Goal: Task Accomplishment & Management: Manage account settings

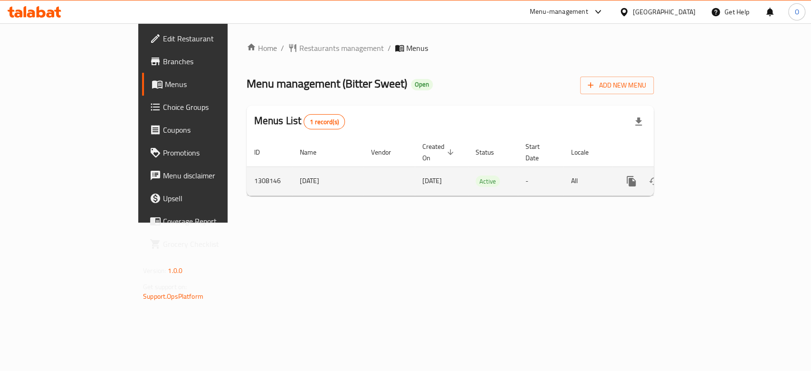
click at [711, 170] on link "enhanced table" at bounding box center [699, 181] width 23 height 23
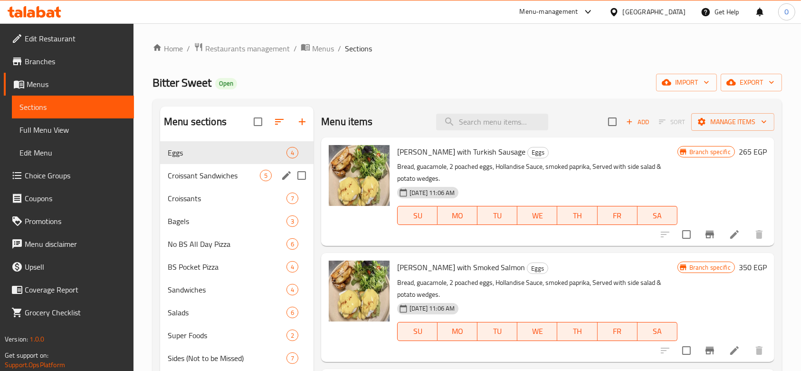
click at [190, 185] on div "Croissant Sandwiches 5" at bounding box center [236, 175] width 153 height 23
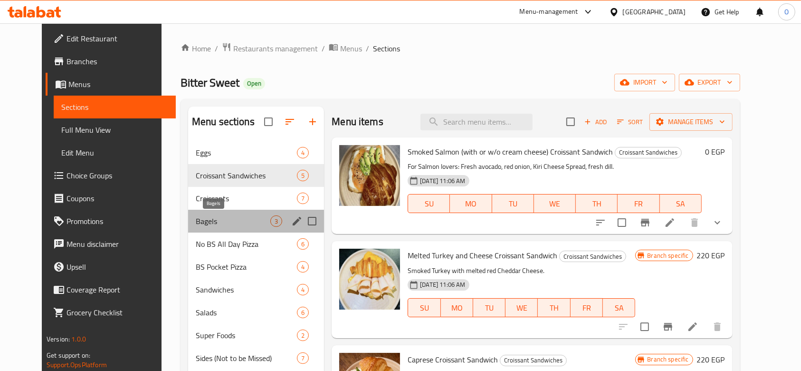
click at [205, 215] on span "Bagels" at bounding box center [233, 220] width 75 height 11
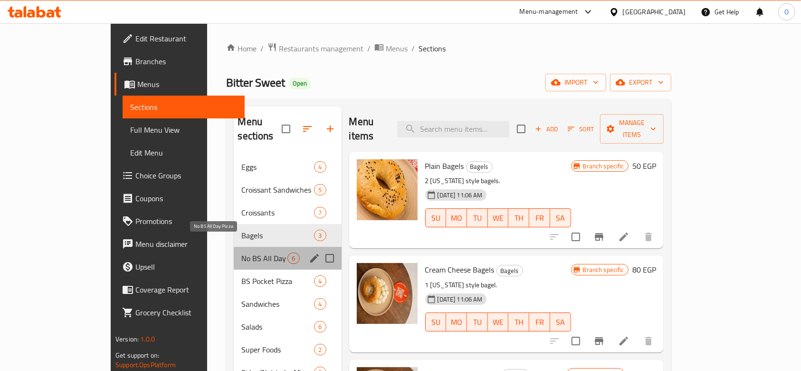
click at [241, 252] on span "No BS All Day Pizza" at bounding box center [264, 257] width 46 height 11
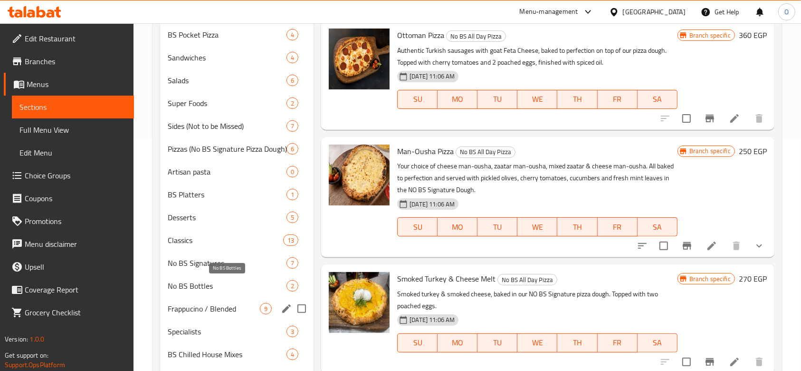
scroll to position [302, 0]
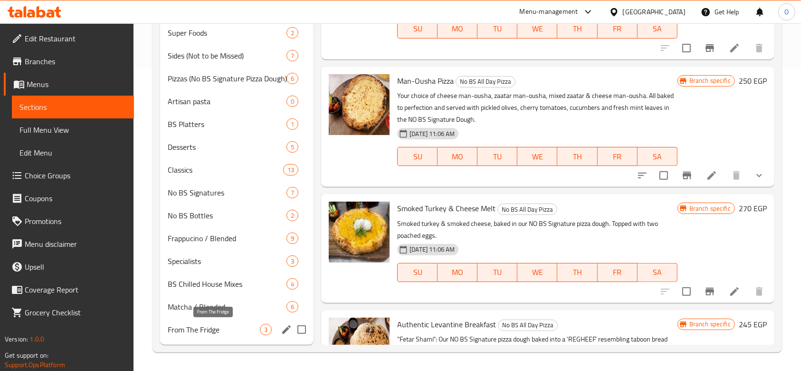
click at [193, 328] on span "From The Fridge" at bounding box center [214, 329] width 92 height 11
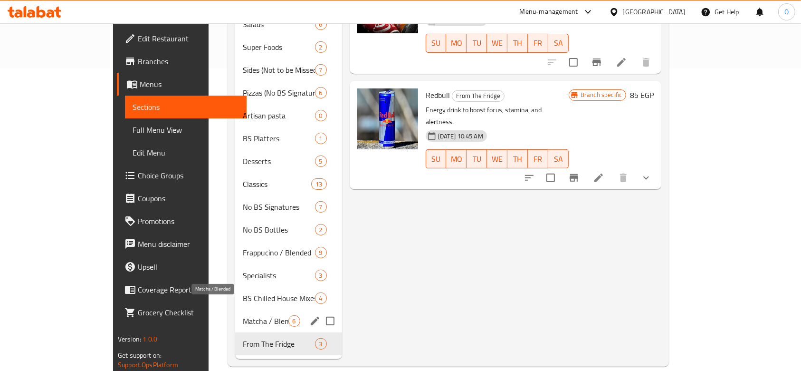
click at [243, 315] on span "Matcha / Blended" at bounding box center [265, 320] width 45 height 11
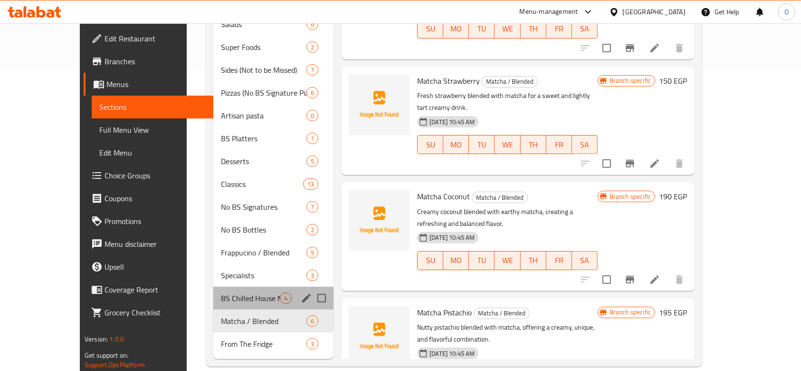
click at [213, 286] on div "BS Chilled House Mixes 4" at bounding box center [273, 297] width 120 height 23
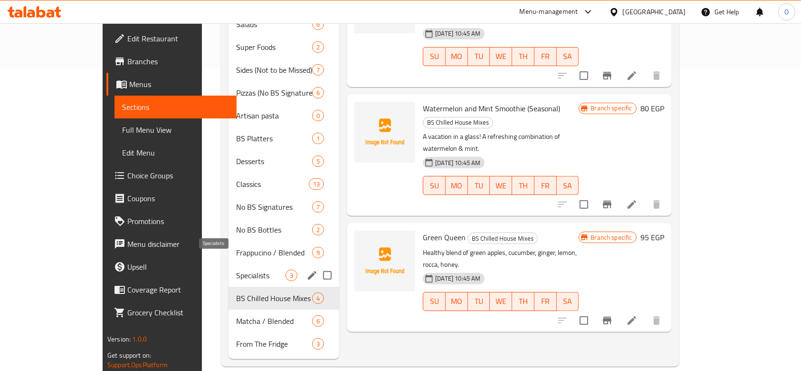
click at [236, 269] on span "Specialists" at bounding box center [260, 274] width 49 height 11
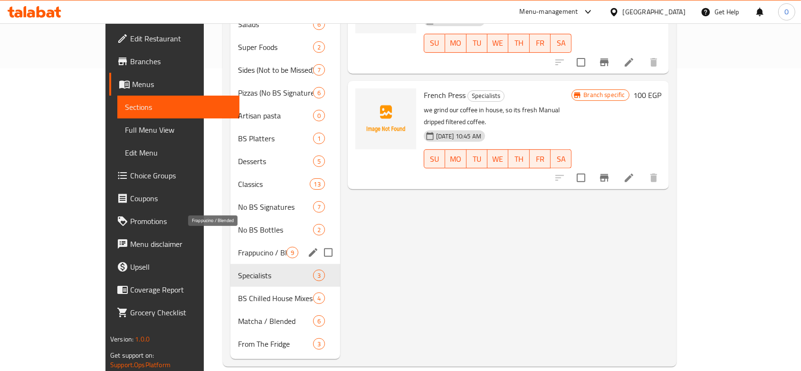
click at [238, 247] on span "Frappucino / Blended" at bounding box center [262, 252] width 48 height 11
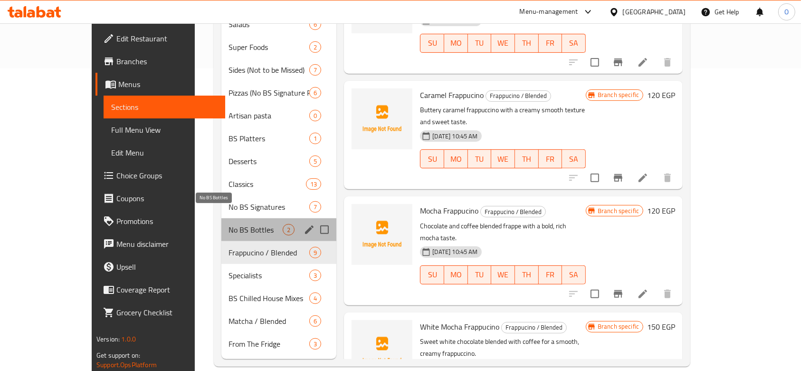
click at [229, 224] on span "No BS Bottles" at bounding box center [256, 229] width 54 height 11
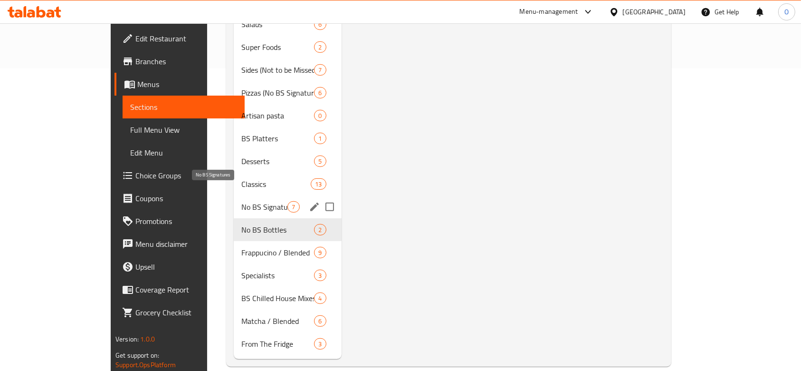
click at [241, 201] on span "No BS Signatures" at bounding box center [264, 206] width 46 height 11
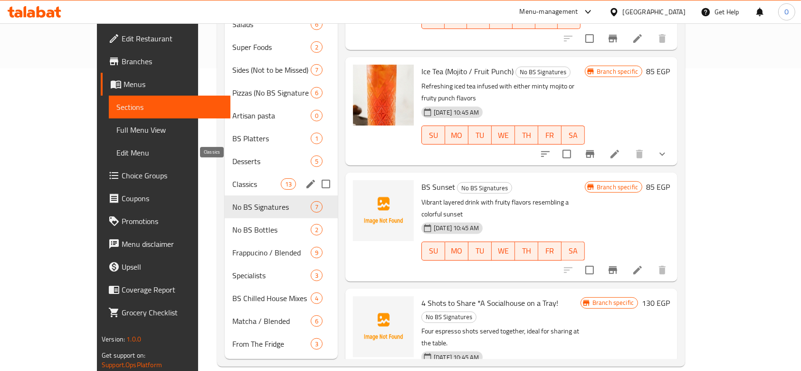
scroll to position [239, 0]
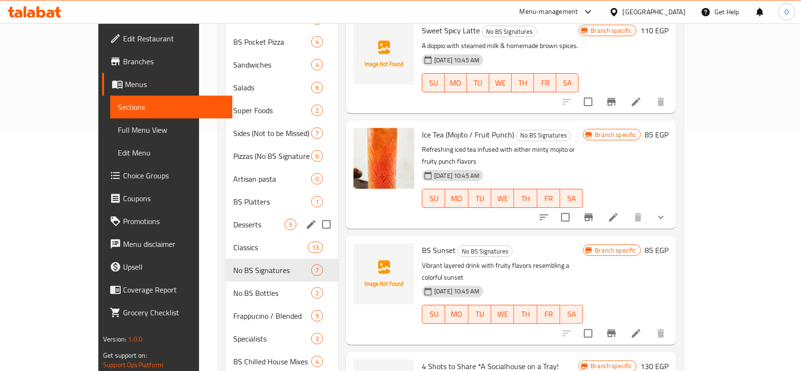
click at [226, 218] on div "Desserts 5" at bounding box center [282, 224] width 113 height 23
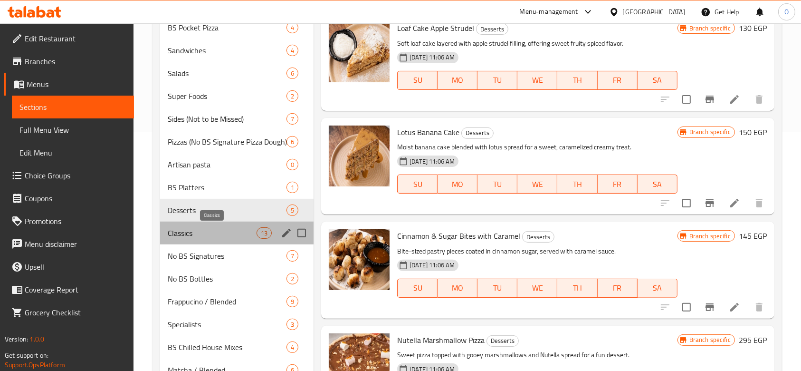
click at [197, 232] on span "Classics" at bounding box center [212, 232] width 89 height 11
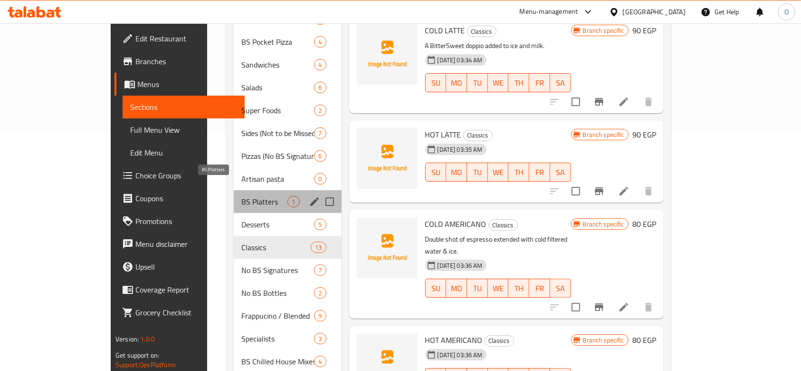
click at [241, 196] on span "BS Platters" at bounding box center [264, 201] width 46 height 11
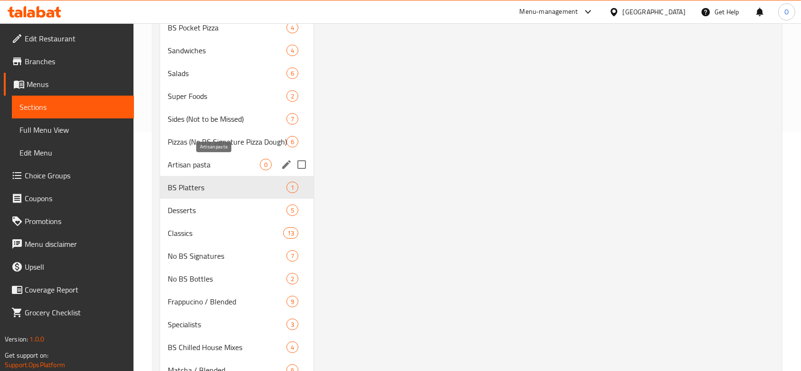
scroll to position [112, 0]
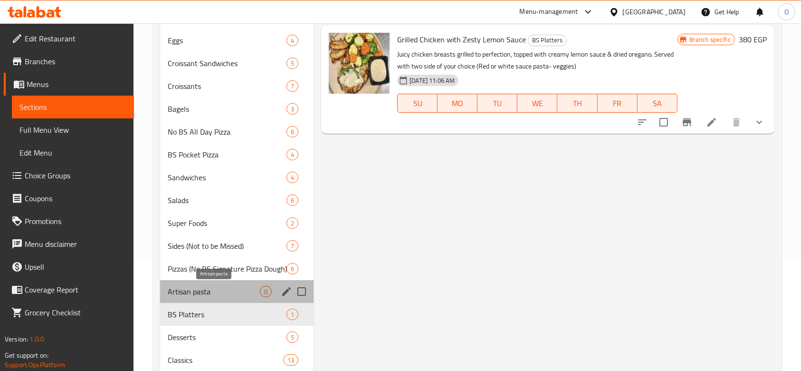
click at [192, 293] on span "Artisan pasta" at bounding box center [214, 291] width 92 height 11
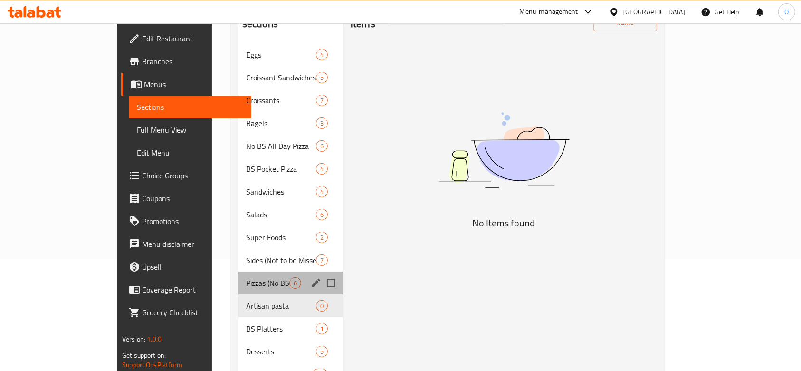
click at [238, 271] on div "Pizzas (No BS Signature Pizza Dough) 6" at bounding box center [290, 282] width 105 height 23
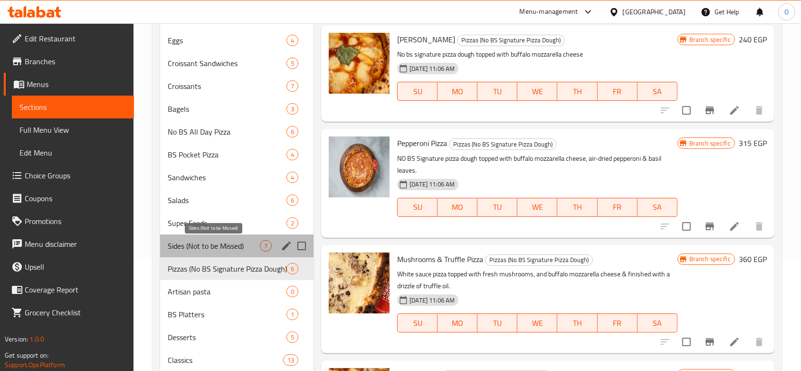
click at [218, 246] on span "Sides (Not to be Missed)" at bounding box center [214, 245] width 92 height 11
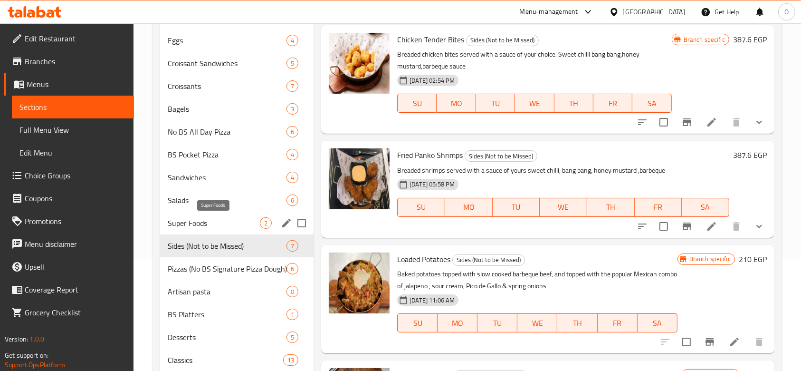
click at [221, 222] on span "Super Foods" at bounding box center [214, 222] width 92 height 11
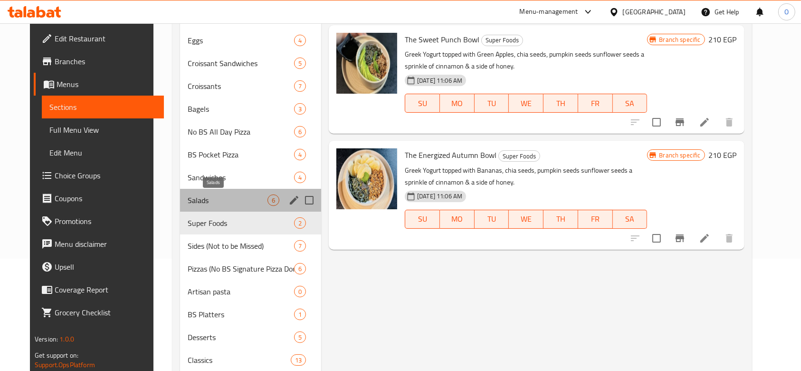
click at [225, 200] on span "Salads" at bounding box center [228, 199] width 80 height 11
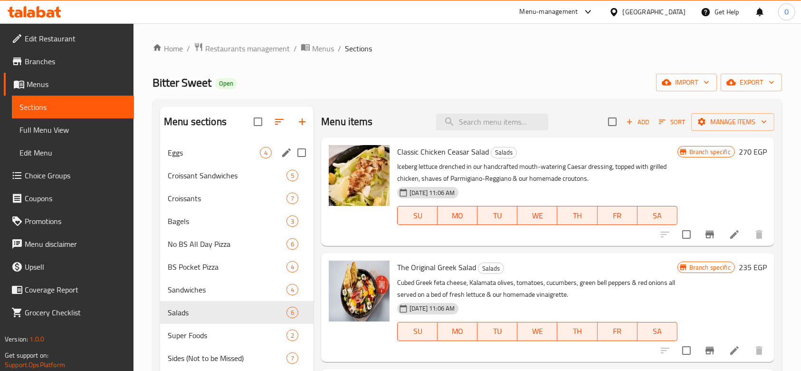
click at [208, 153] on span "Eggs" at bounding box center [214, 152] width 92 height 11
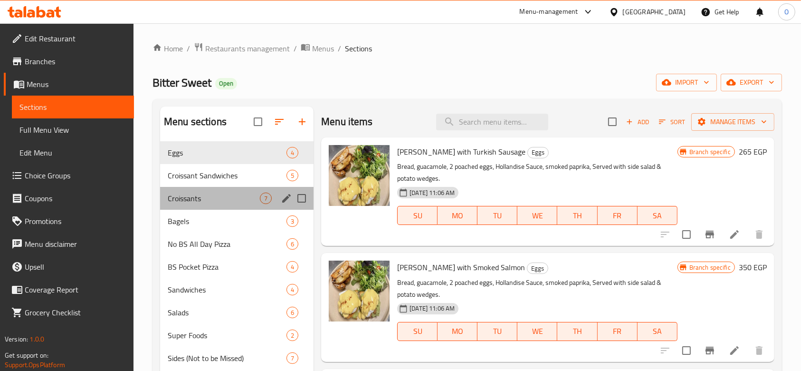
click at [205, 190] on div "Croissants 7" at bounding box center [236, 198] width 153 height 23
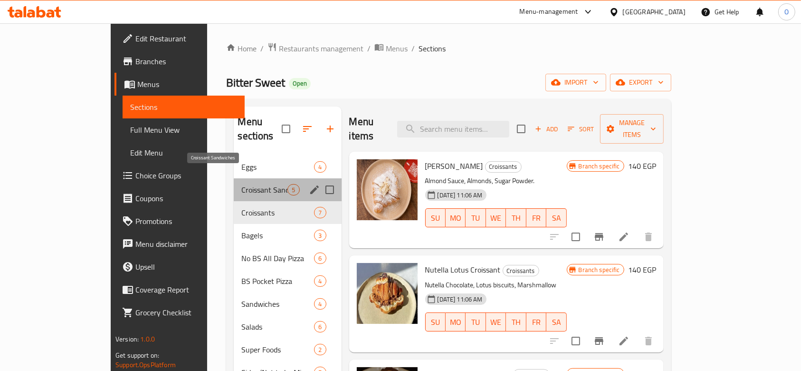
click at [241, 184] on span "Croissant Sandwiches" at bounding box center [264, 189] width 46 height 11
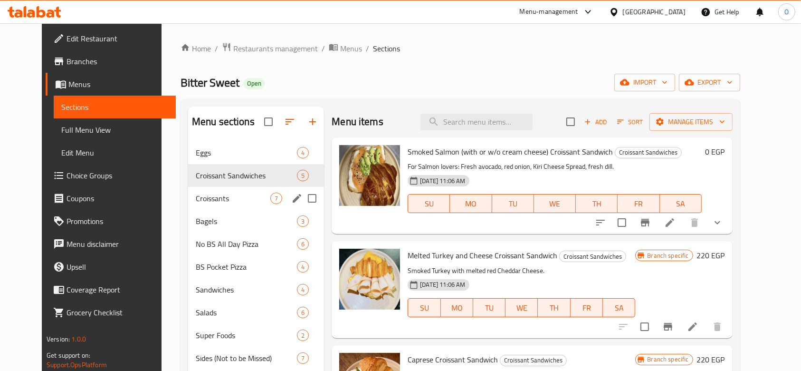
click at [210, 207] on div "Croissants 7" at bounding box center [256, 198] width 136 height 23
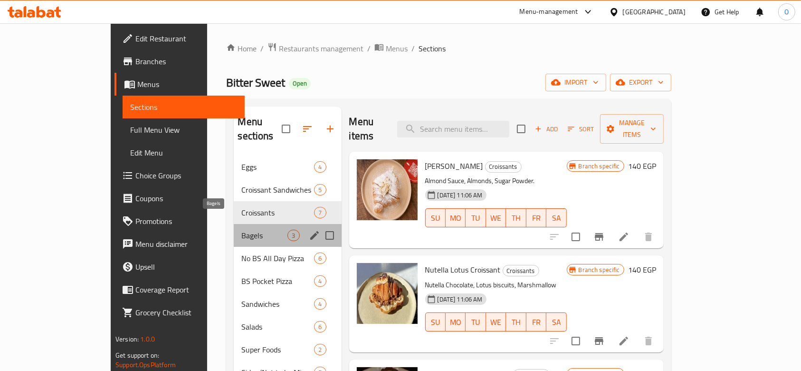
click at [241, 229] on span "Bagels" at bounding box center [264, 234] width 46 height 11
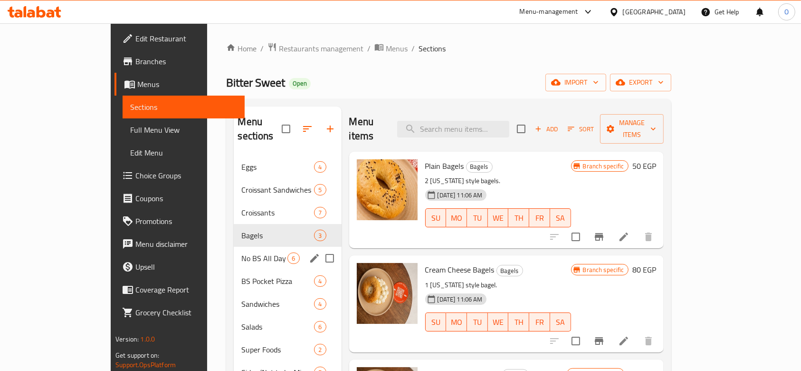
click at [234, 247] on div "No BS All Day Pizza 6" at bounding box center [287, 258] width 107 height 23
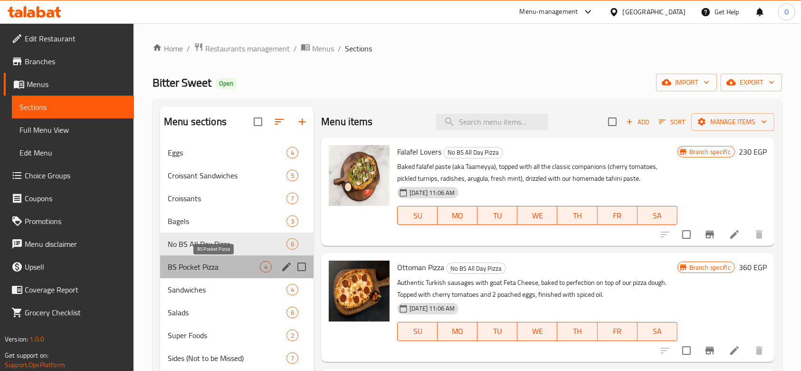
click at [200, 261] on span "BS Pocket Pizza" at bounding box center [214, 266] width 92 height 11
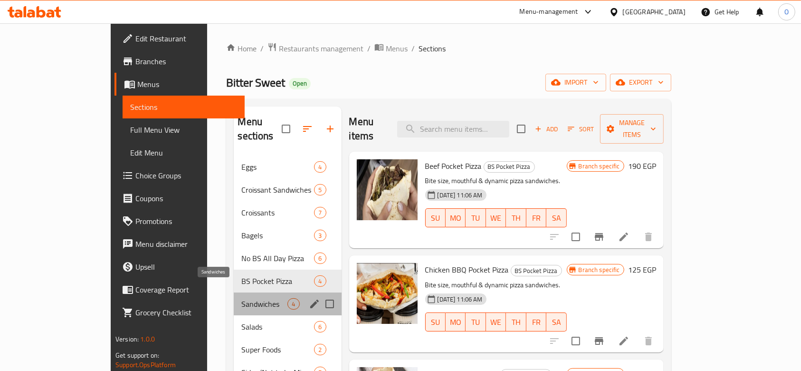
click at [241, 298] on span "Sandwiches" at bounding box center [264, 303] width 46 height 11
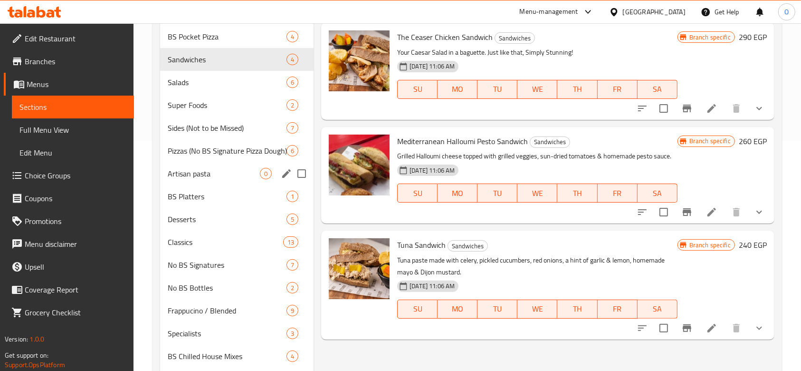
scroll to position [302, 0]
